Goal: Find specific page/section

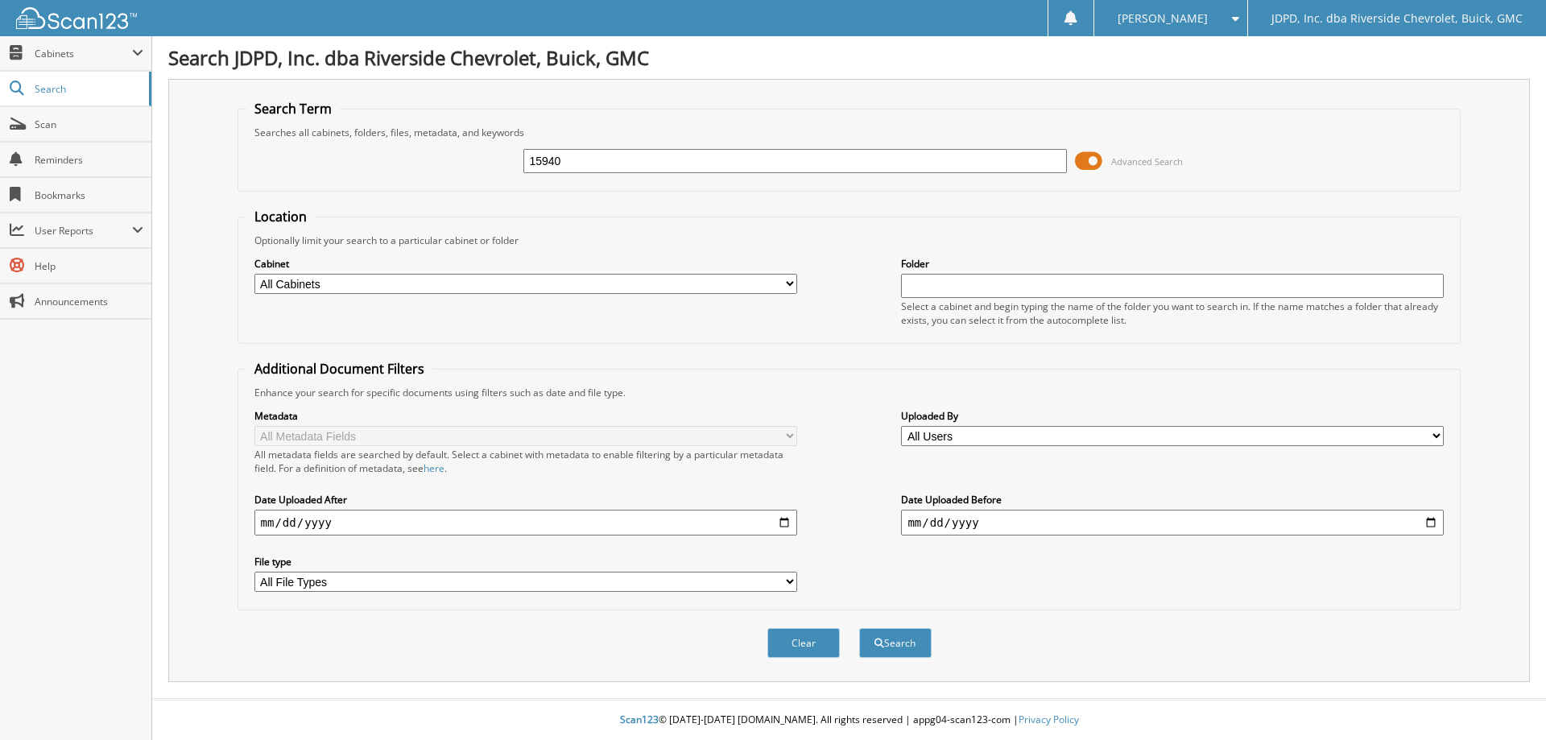
type input "15940"
click at [537, 288] on select "All Cabinets ACCOUNTS PAYABLE AFTERMARKET PRODUCT SALES AUCTION PURCHASES CAR D…" at bounding box center [525, 284] width 543 height 20
select select "31343"
click at [254, 274] on select "All Cabinets ACCOUNTS PAYABLE AFTERMARKET PRODUCT SALES AUCTION PURCHASES CAR D…" at bounding box center [525, 284] width 543 height 20
click at [911, 646] on button "Search" at bounding box center [895, 643] width 72 height 30
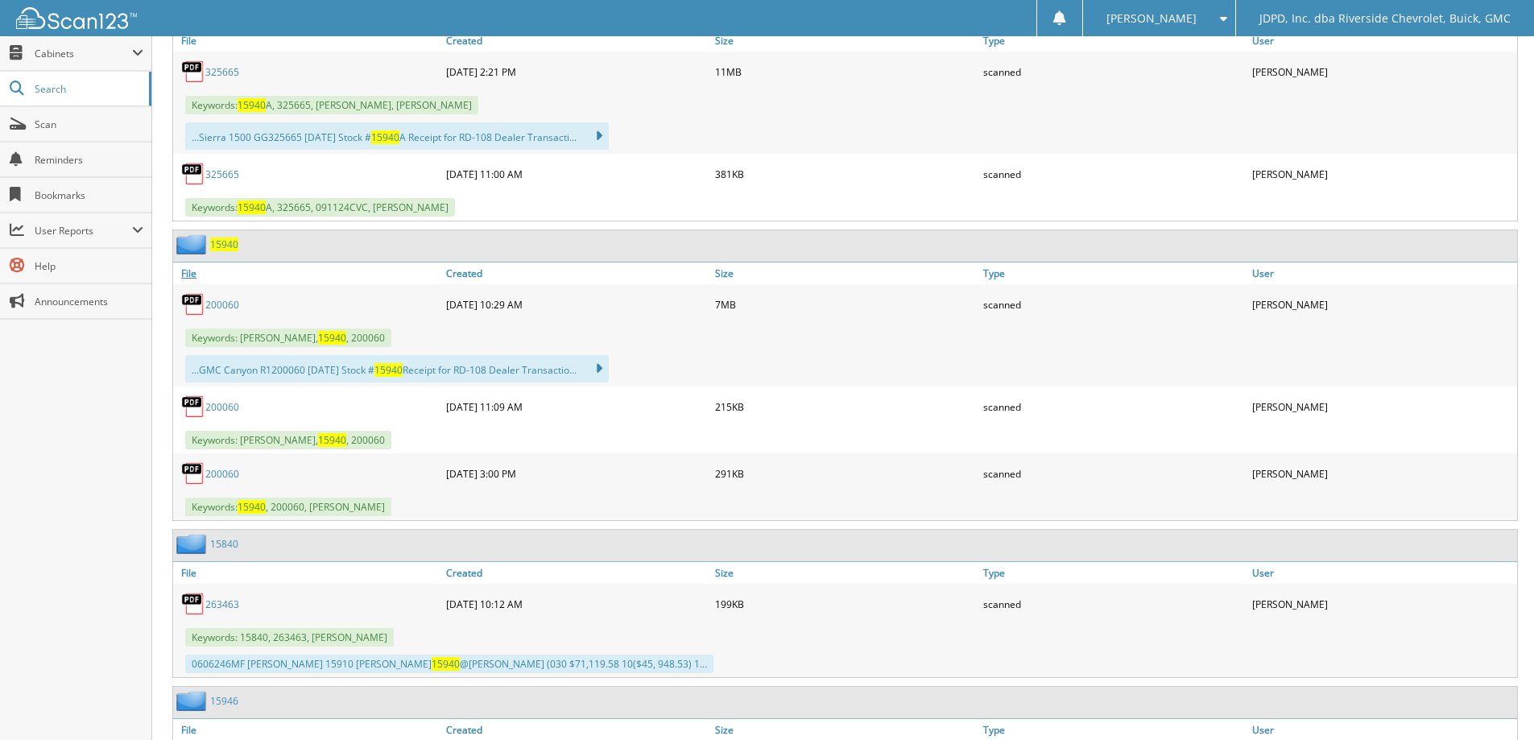
scroll to position [886, 0]
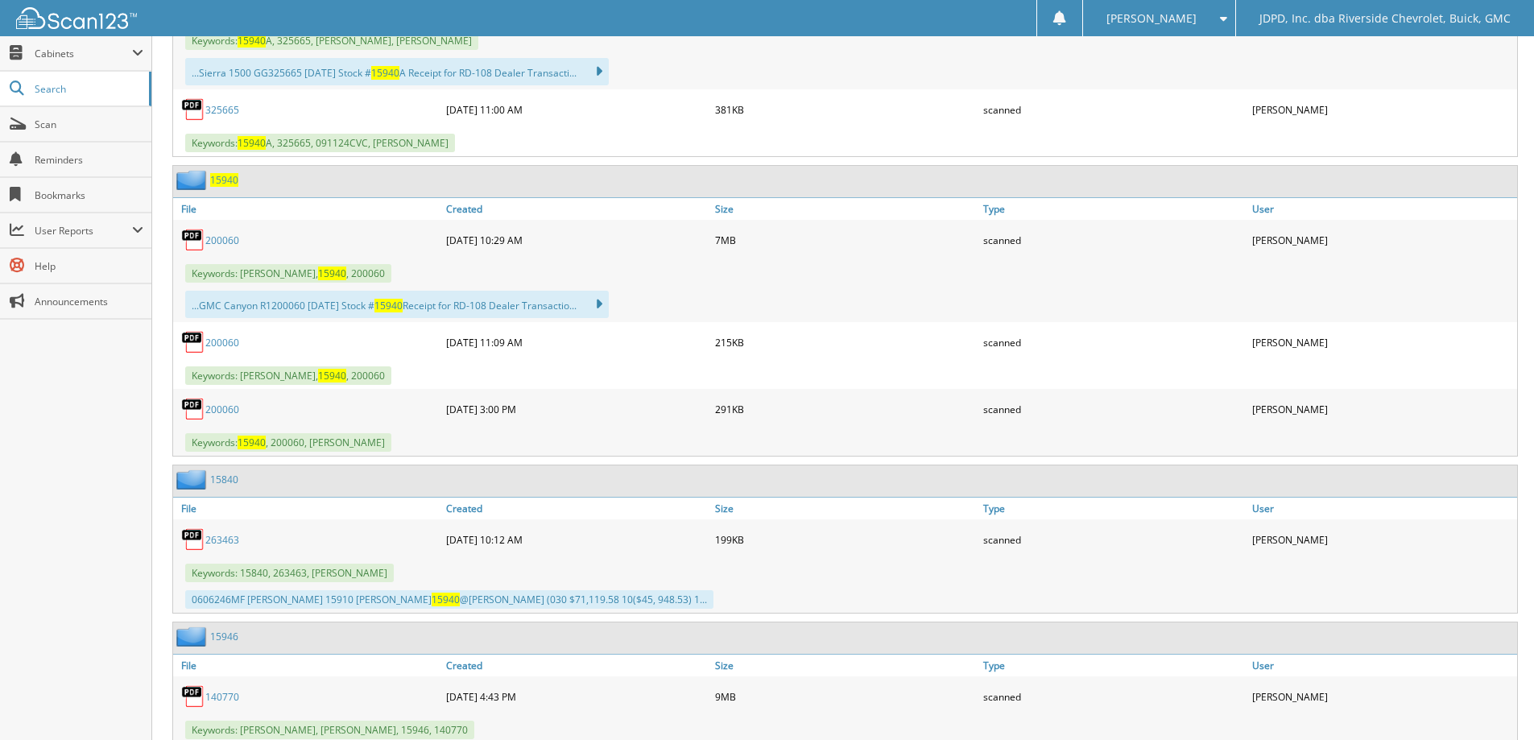
click at [230, 239] on link "200060" at bounding box center [222, 240] width 34 height 14
click at [209, 346] on link "200060" at bounding box center [222, 343] width 34 height 14
click at [213, 408] on link "200060" at bounding box center [222, 410] width 34 height 14
